Goal: Task Accomplishment & Management: Use online tool/utility

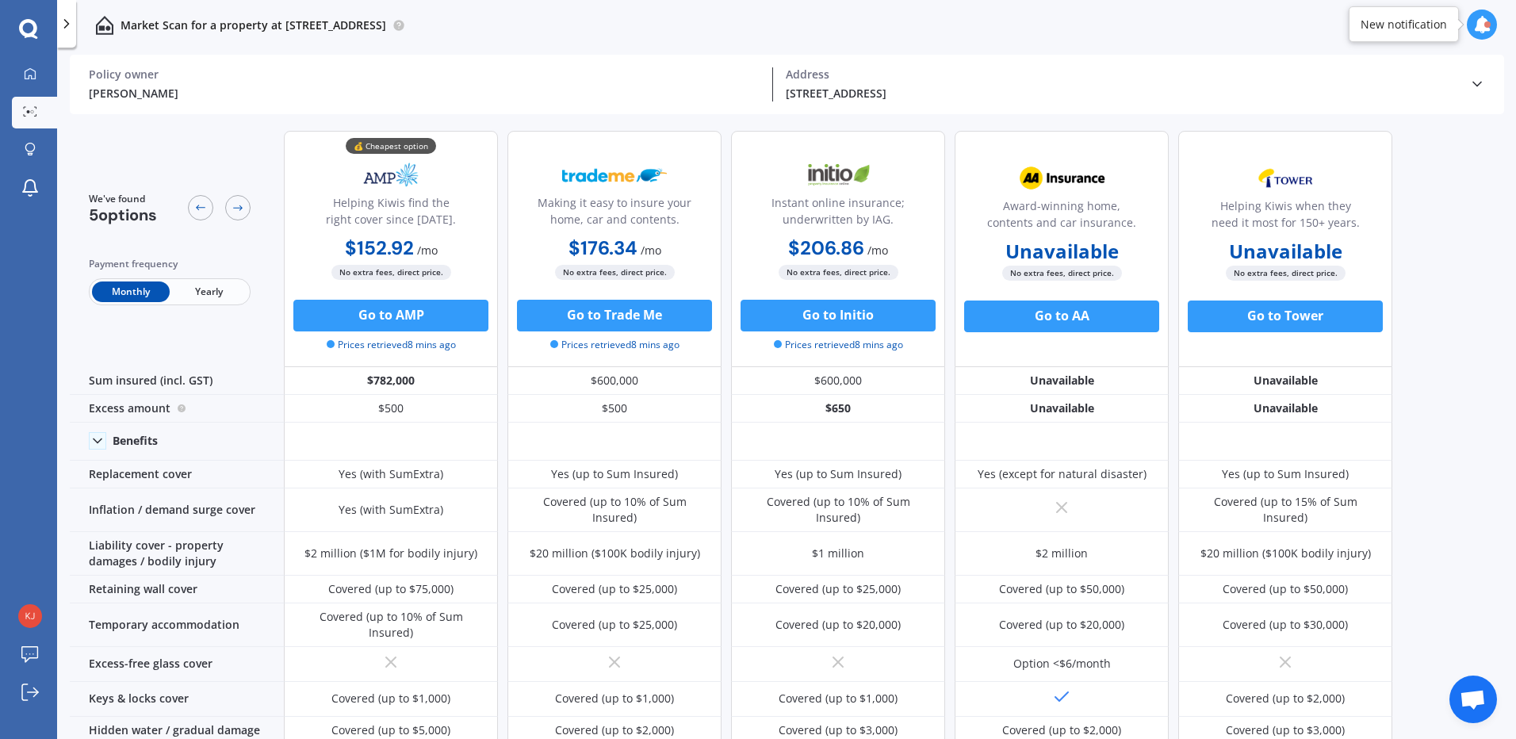
click at [1473, 82] on icon at bounding box center [1477, 84] width 16 height 16
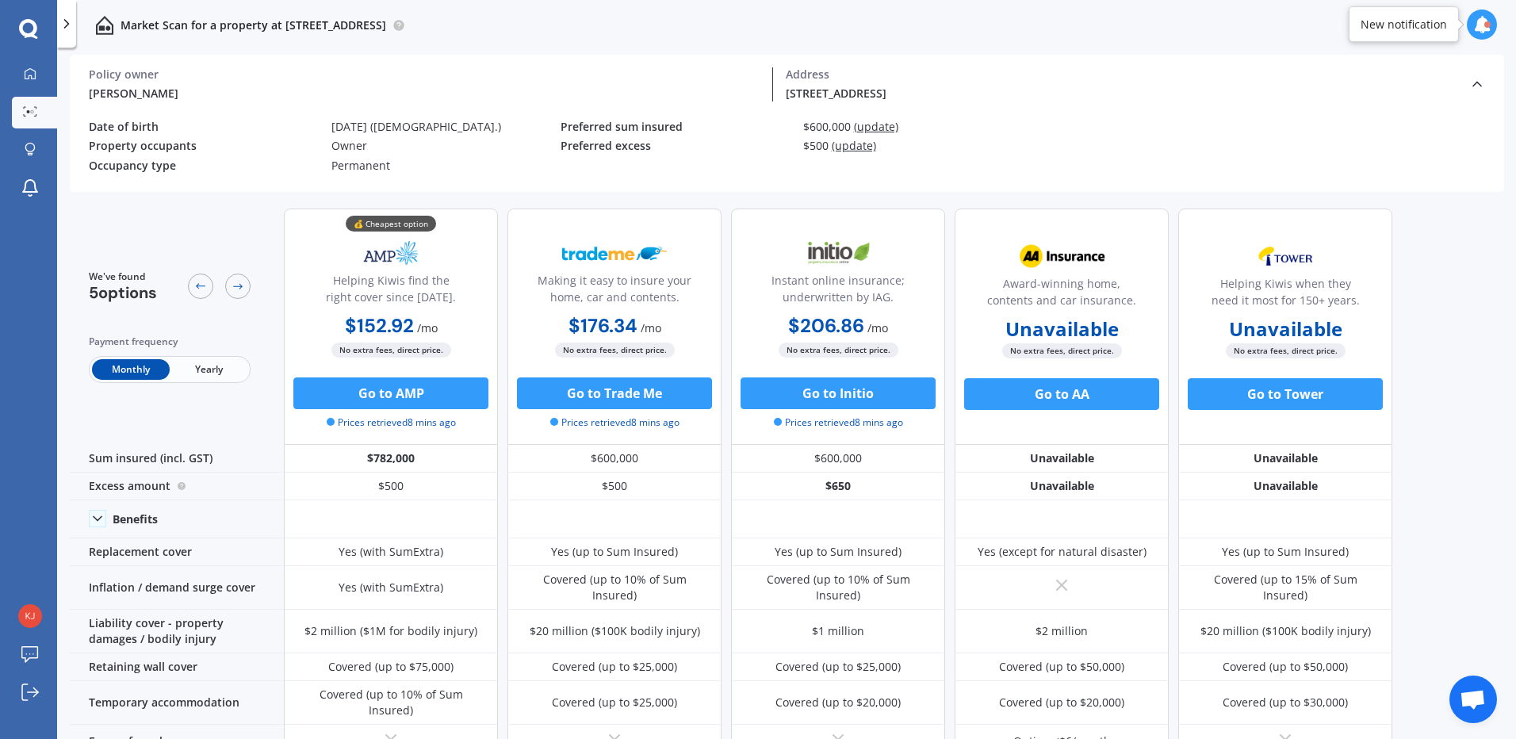
click at [866, 124] on span "(update)" at bounding box center [876, 126] width 44 height 15
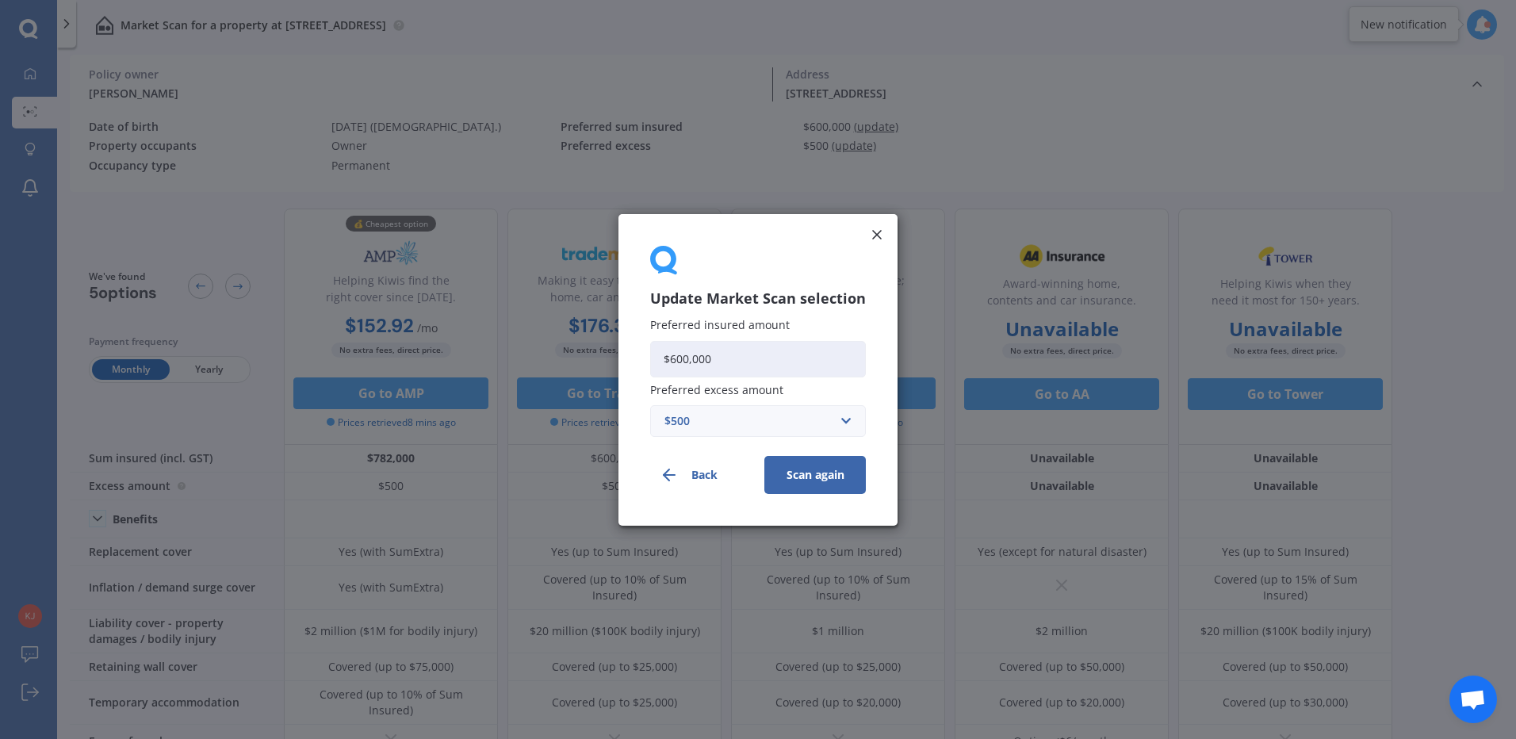
drag, startPoint x: 752, startPoint y: 352, endPoint x: 664, endPoint y: 354, distance: 87.2
click at [664, 354] on input "$600,000" at bounding box center [758, 358] width 216 height 36
type input "$700,000"
click at [836, 473] on button "Scan again" at bounding box center [814, 474] width 101 height 38
